Goal: Information Seeking & Learning: Understand process/instructions

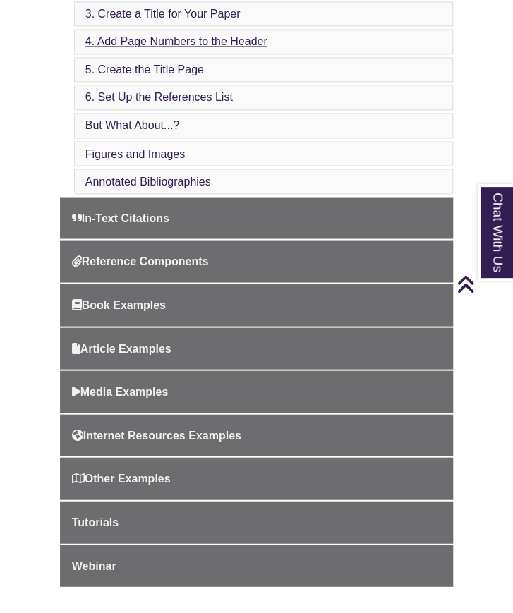
scroll to position [619, 0]
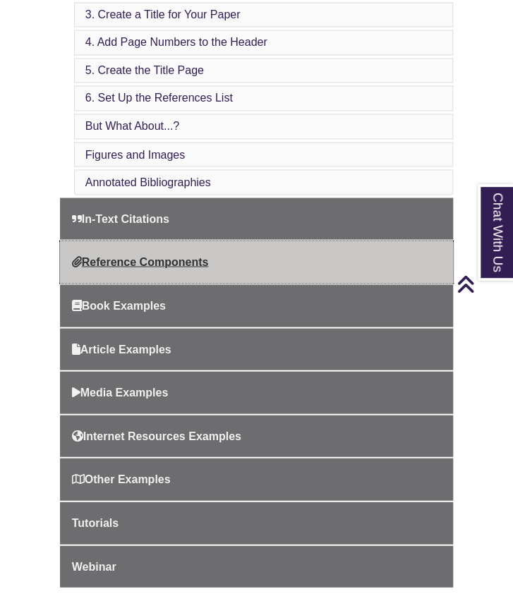
click at [205, 242] on link "Reference Components" at bounding box center [257, 262] width 394 height 42
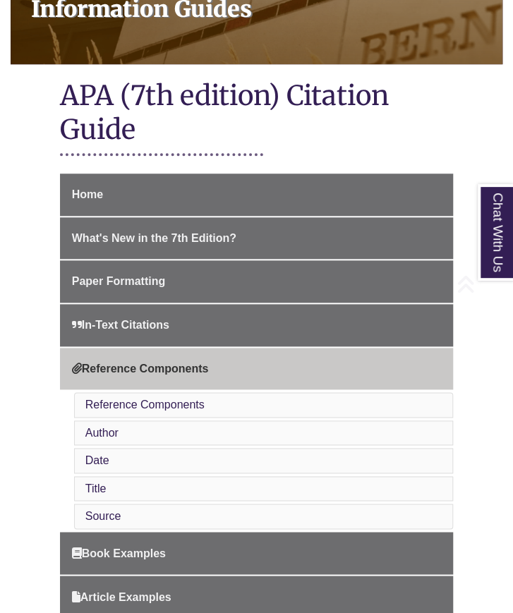
scroll to position [230, 0]
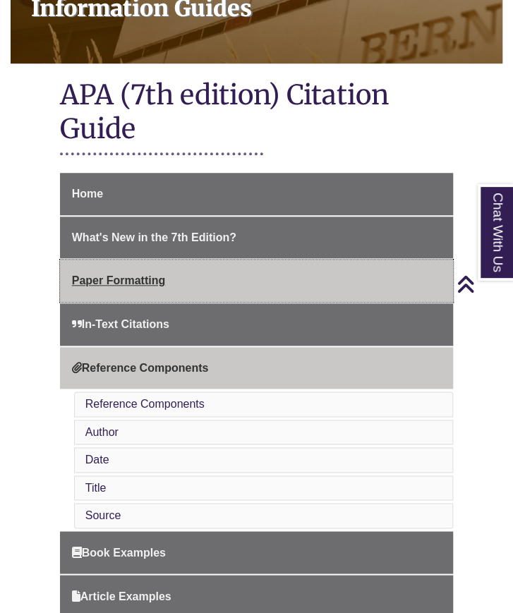
click at [174, 286] on link "Paper Formatting" at bounding box center [257, 281] width 394 height 42
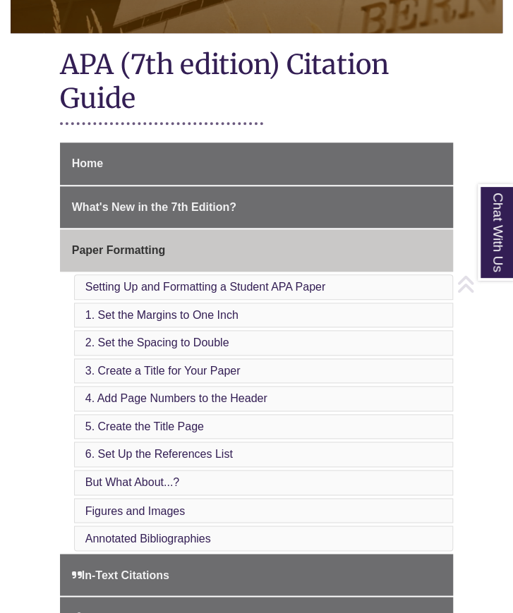
scroll to position [279, 0]
